Goal: Register for event/course

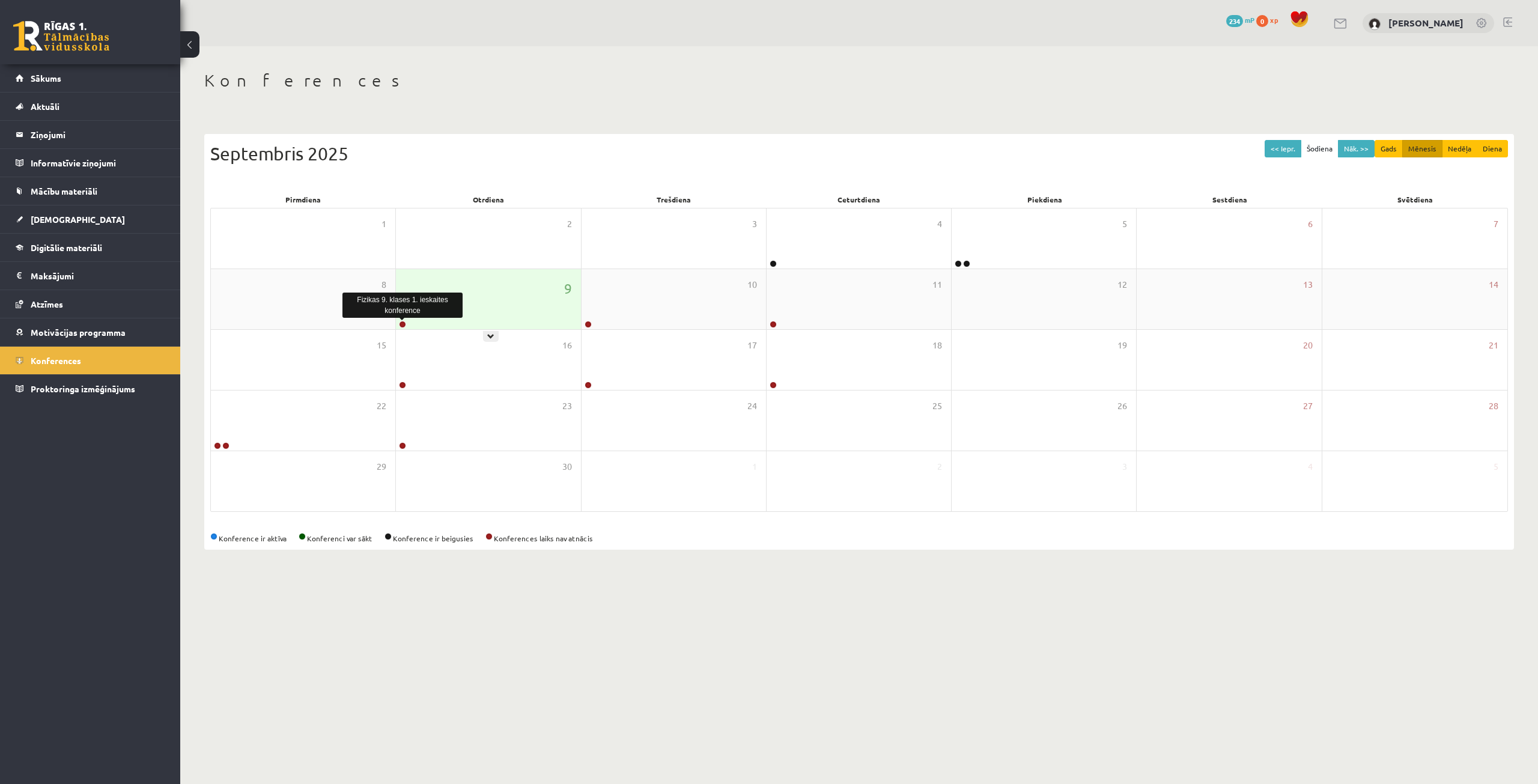
click at [402, 326] on link at bounding box center [402, 324] width 7 height 7
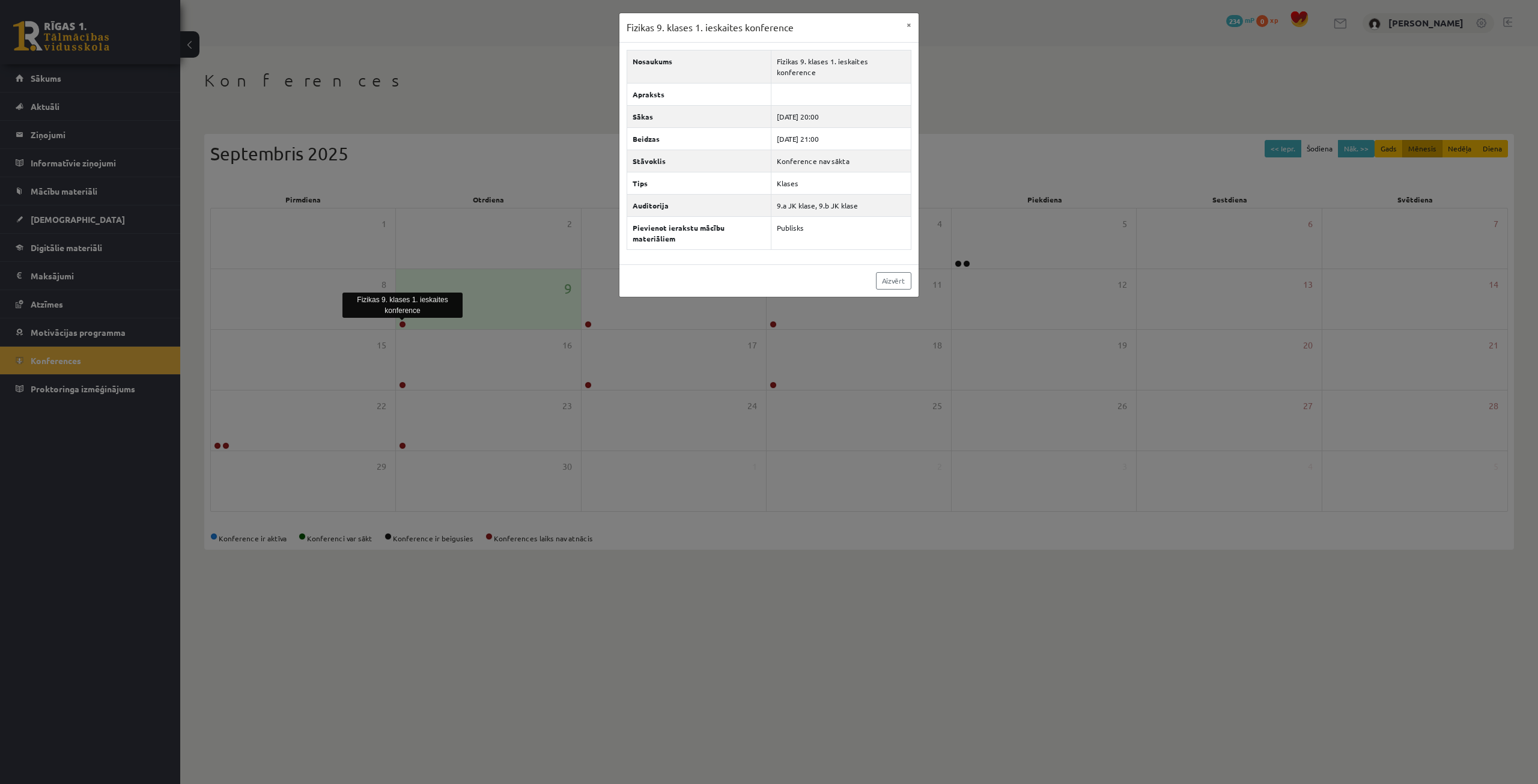
click at [509, 86] on div "Fizikas 9. klases 1. ieskaites konference × Nosaukums Fizikas 9. klases 1. iesk…" at bounding box center [769, 392] width 1538 height 784
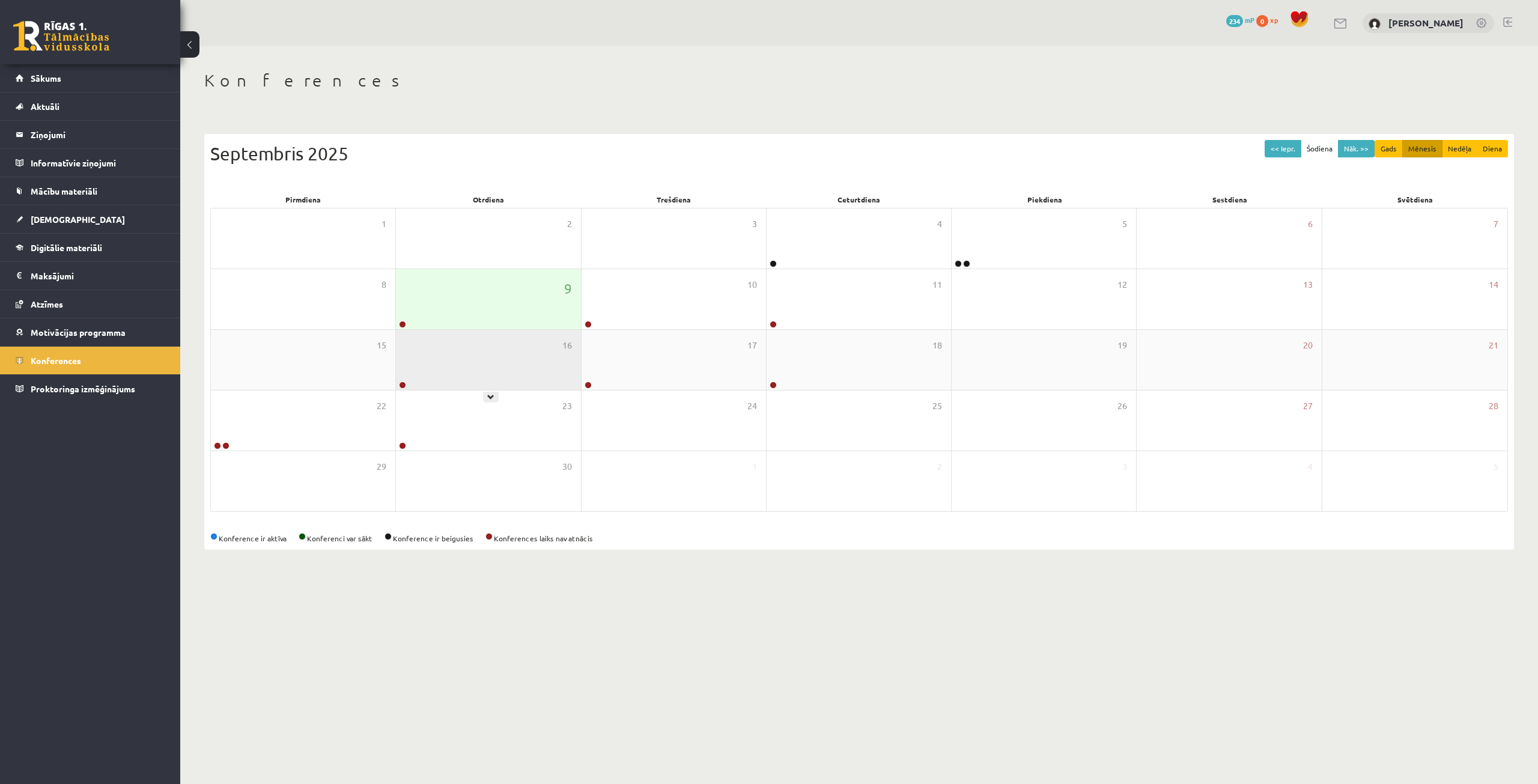
click at [464, 330] on div "16" at bounding box center [488, 359] width 185 height 60
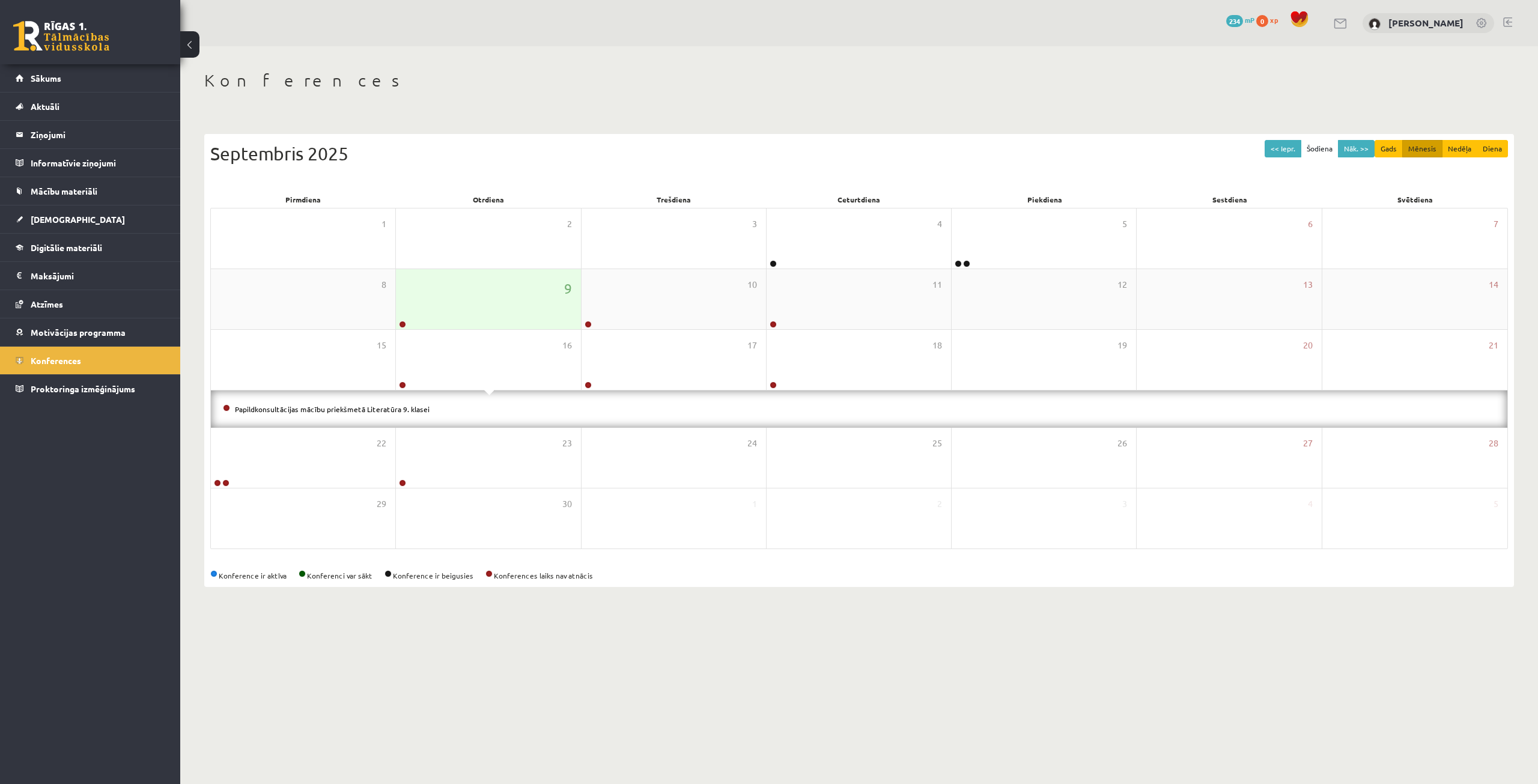
click at [463, 312] on div "9" at bounding box center [488, 299] width 185 height 60
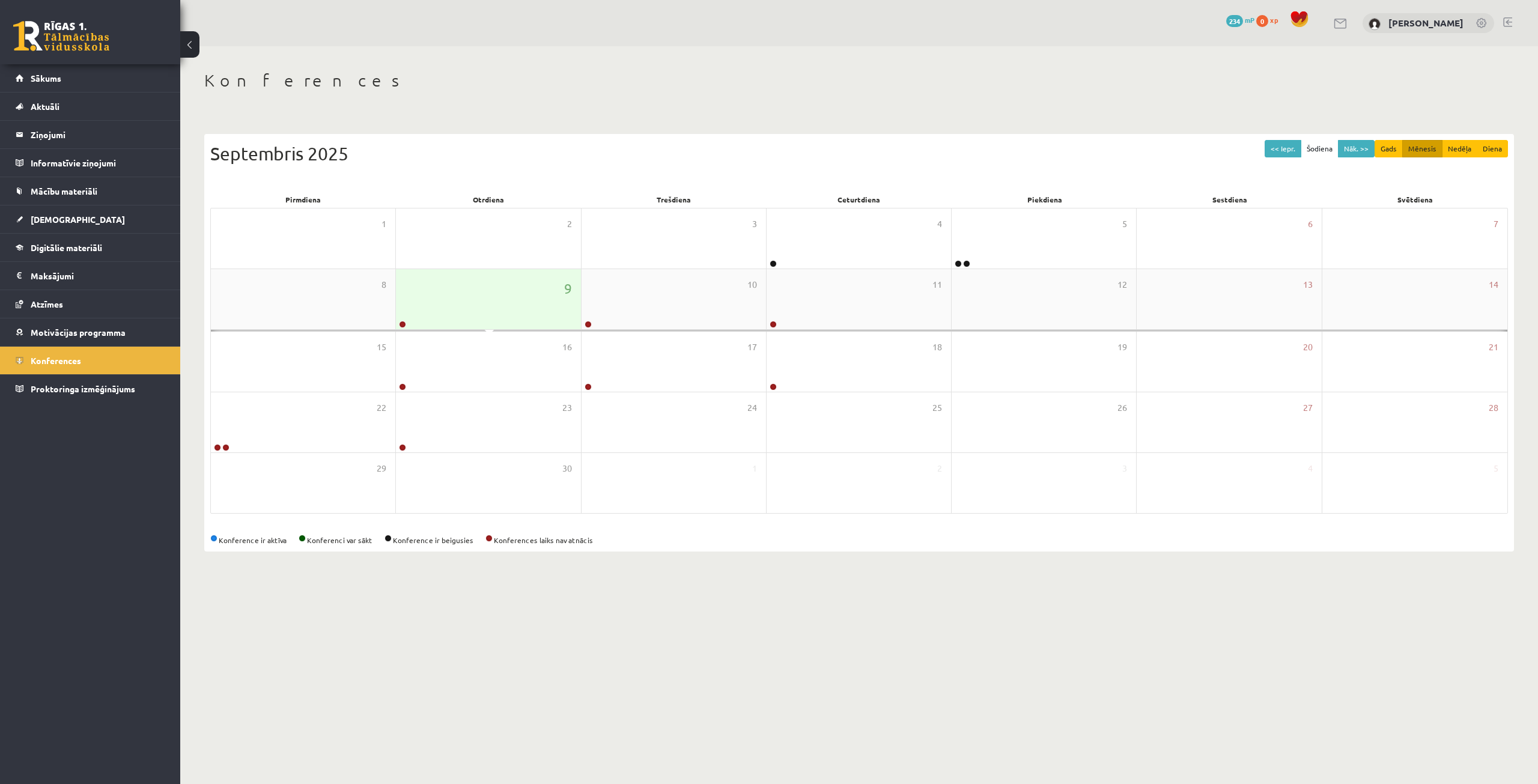
click at [459, 308] on div "9" at bounding box center [488, 299] width 185 height 60
drag, startPoint x: 408, startPoint y: 291, endPoint x: 367, endPoint y: 324, distance: 52.6
click at [406, 296] on div "9" at bounding box center [488, 299] width 185 height 60
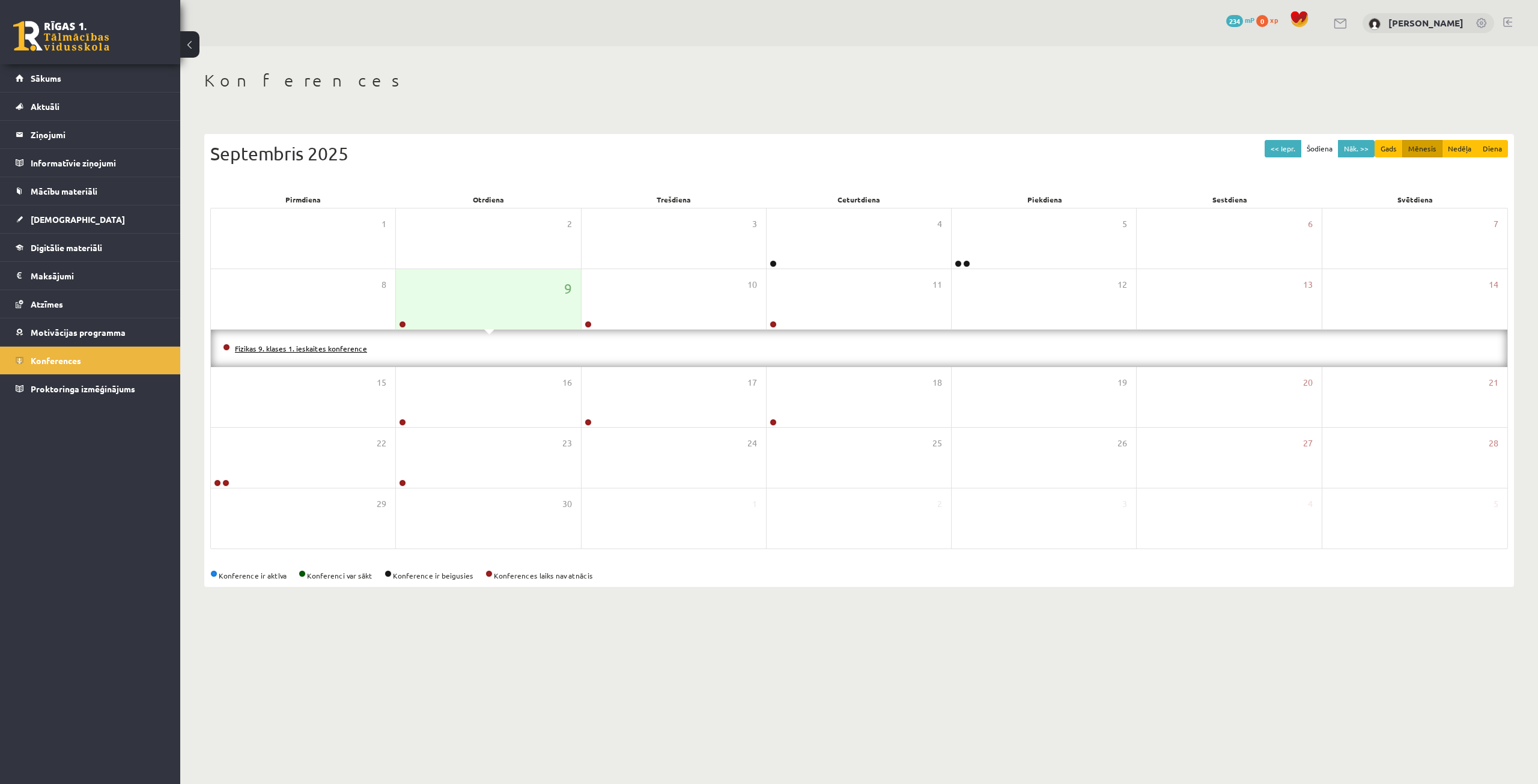
click at [323, 349] on link "Fizikas 9. klases 1. ieskaites konference" at bounding box center [301, 349] width 132 height 10
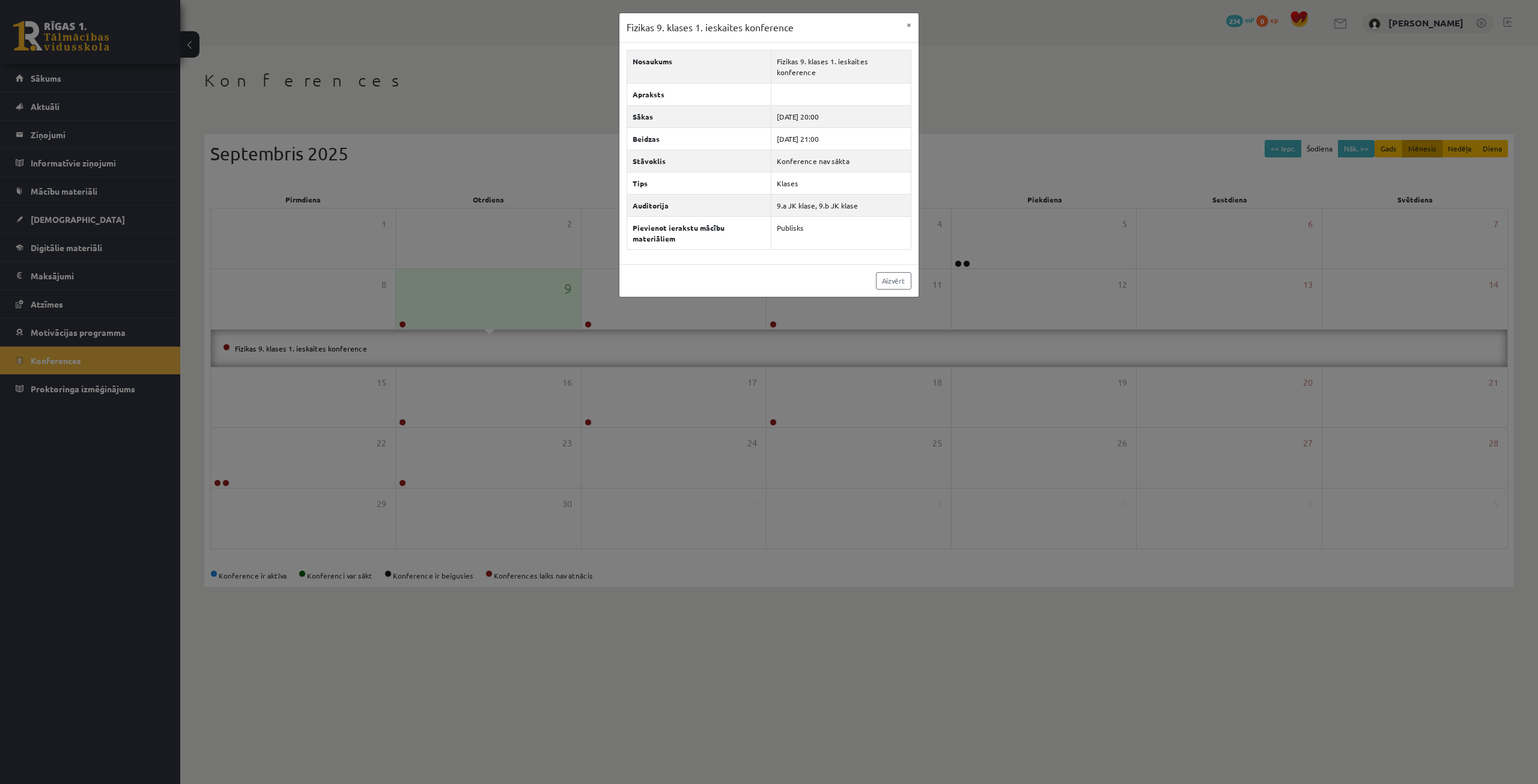
click at [1025, 79] on div "Fizikas 9. klases 1. ieskaites konference × Nosaukums Fizikas 9. klases 1. iesk…" at bounding box center [769, 392] width 1538 height 784
